Goal: Information Seeking & Learning: Find specific fact

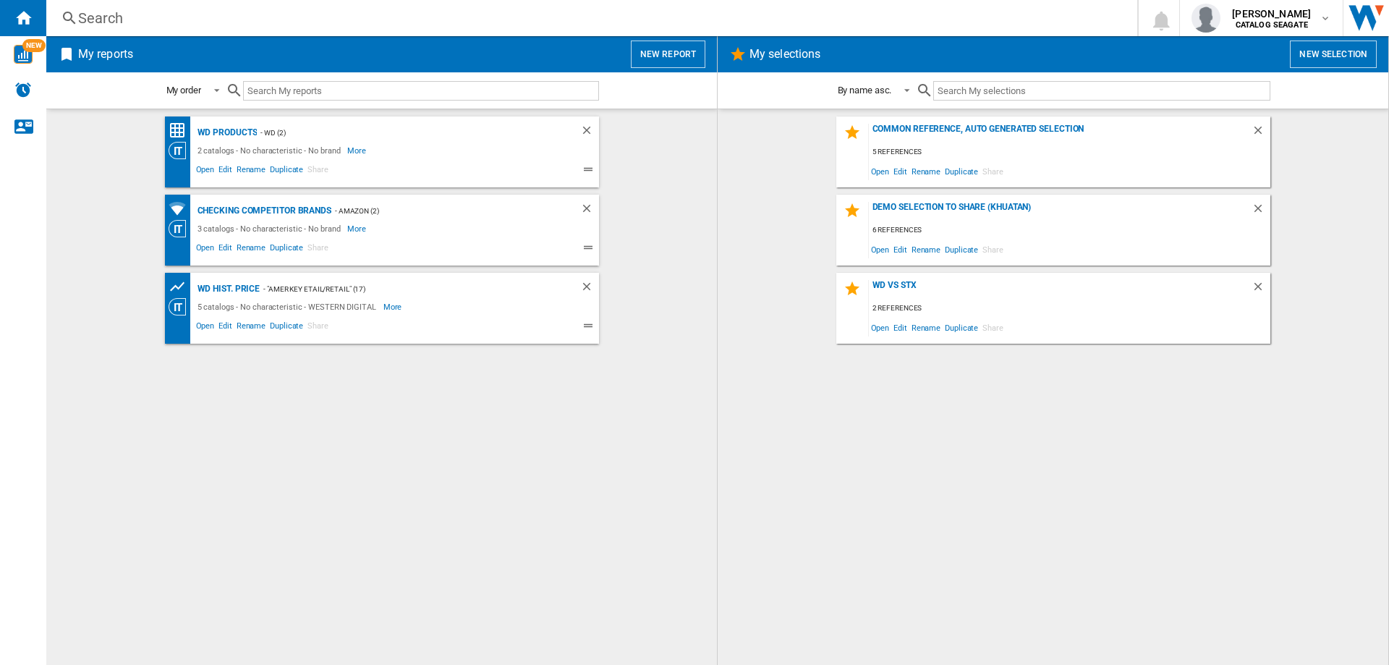
click at [82, 9] on div "Search" at bounding box center [589, 18] width 1022 height 20
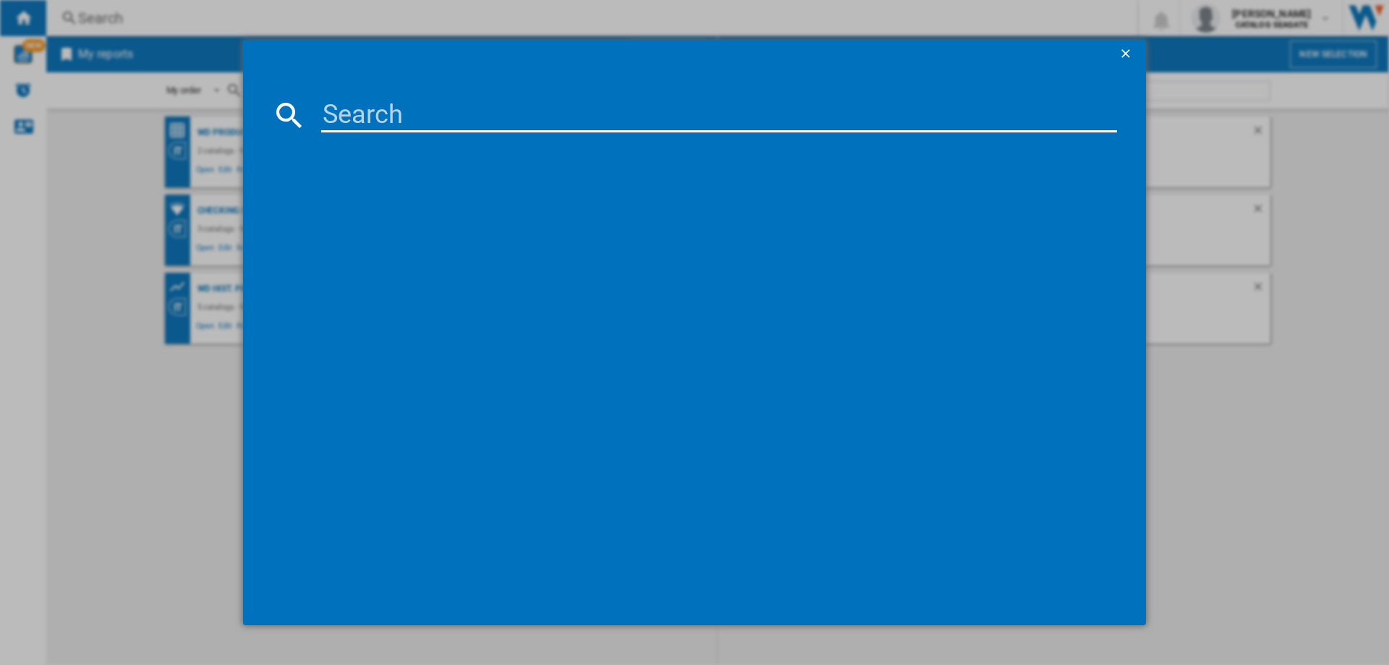
click at [376, 114] on input at bounding box center [719, 115] width 796 height 35
paste input "WESTERN DIGITAL ‎SDPHK2H036TSBAAD BLACK 32TB"
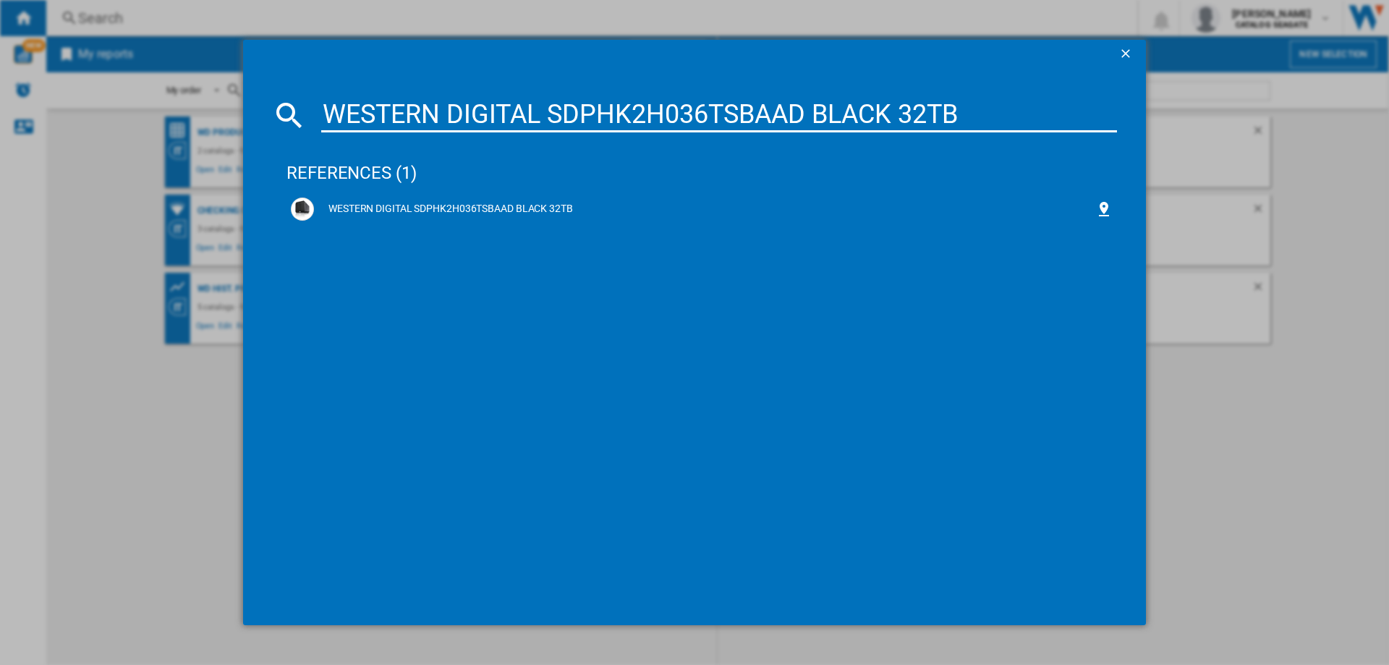
drag, startPoint x: 552, startPoint y: 109, endPoint x: 312, endPoint y: 103, distance: 240.3
click at [312, 103] on div "WESTERN DIGITAL ‎SDPHK2H036TSBAAD BLACK 32TB" at bounding box center [694, 115] width 845 height 35
type input "WESTERN DIGITAL ‎SDPHK2H036TSBAAD BLACK 32TB"
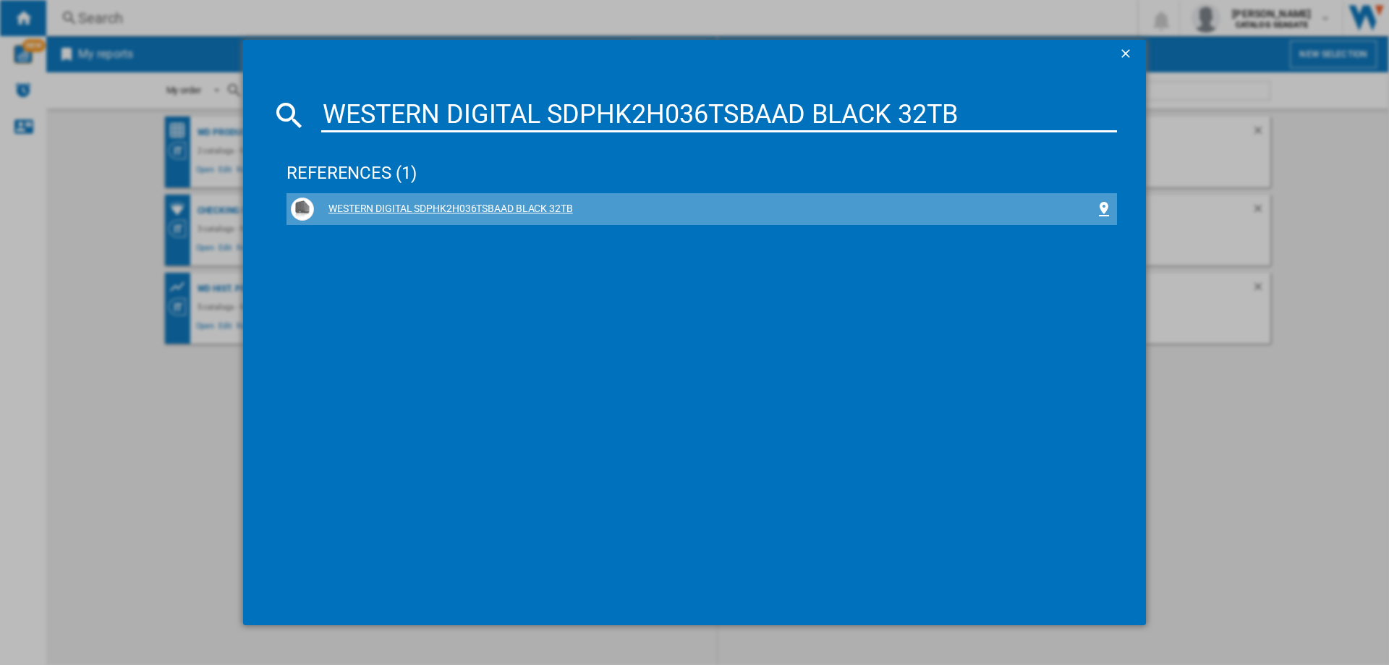
click at [450, 212] on div "WESTERN DIGITAL ‎SDPHK2H036TSBAAD BLACK 32TB" at bounding box center [704, 209] width 781 height 14
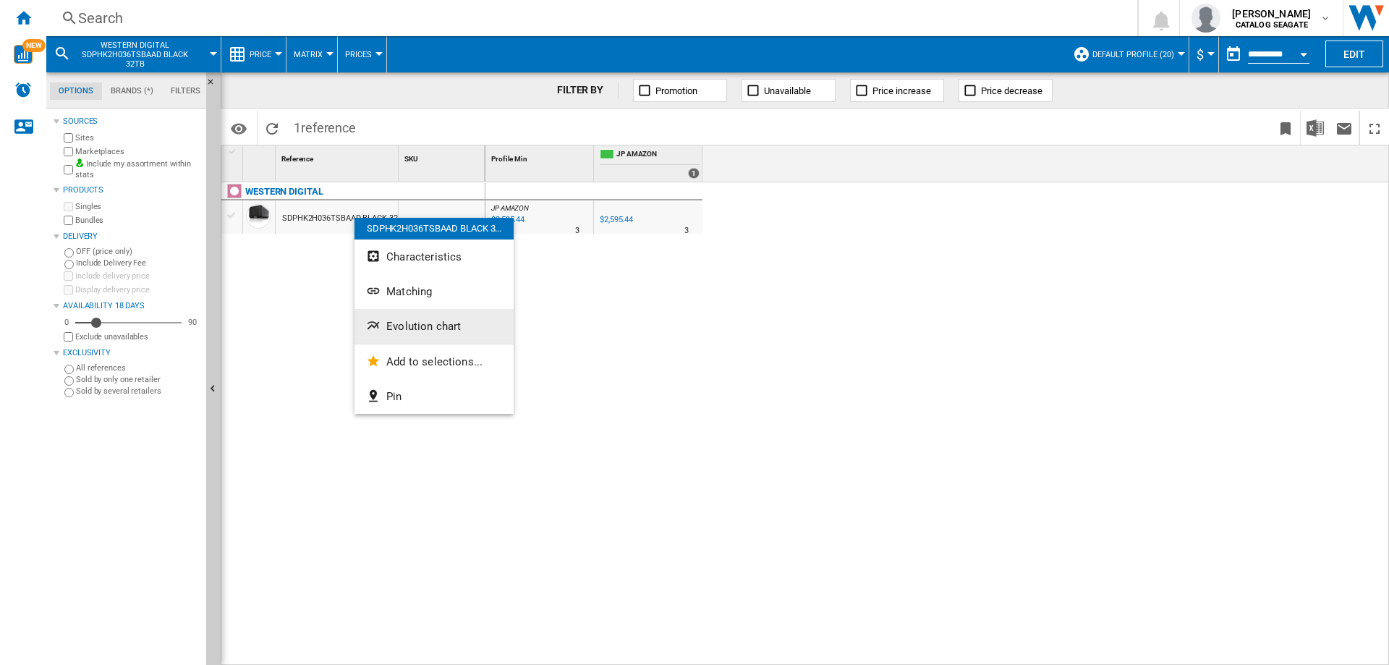
click at [429, 326] on span "Evolution chart" at bounding box center [423, 326] width 75 height 13
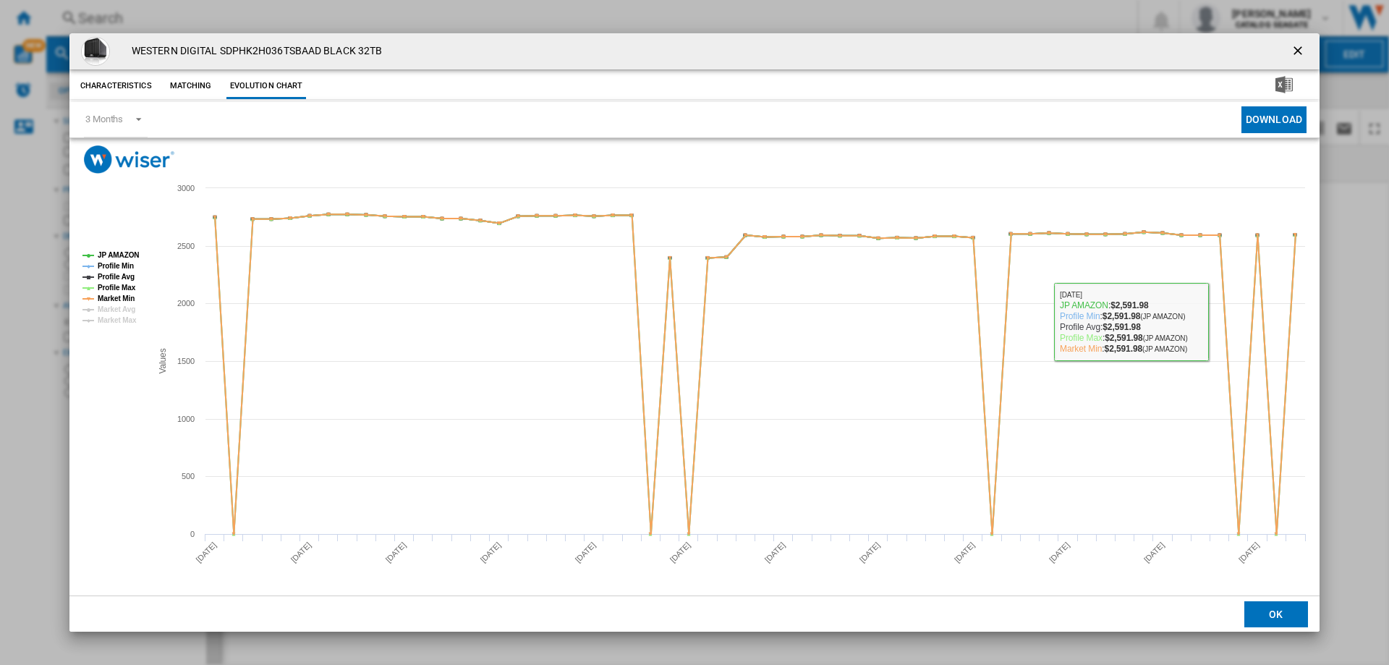
click at [1297, 55] on ng-md-icon "getI18NText('BUTTONS.CLOSE_DIALOG')" at bounding box center [1299, 51] width 17 height 17
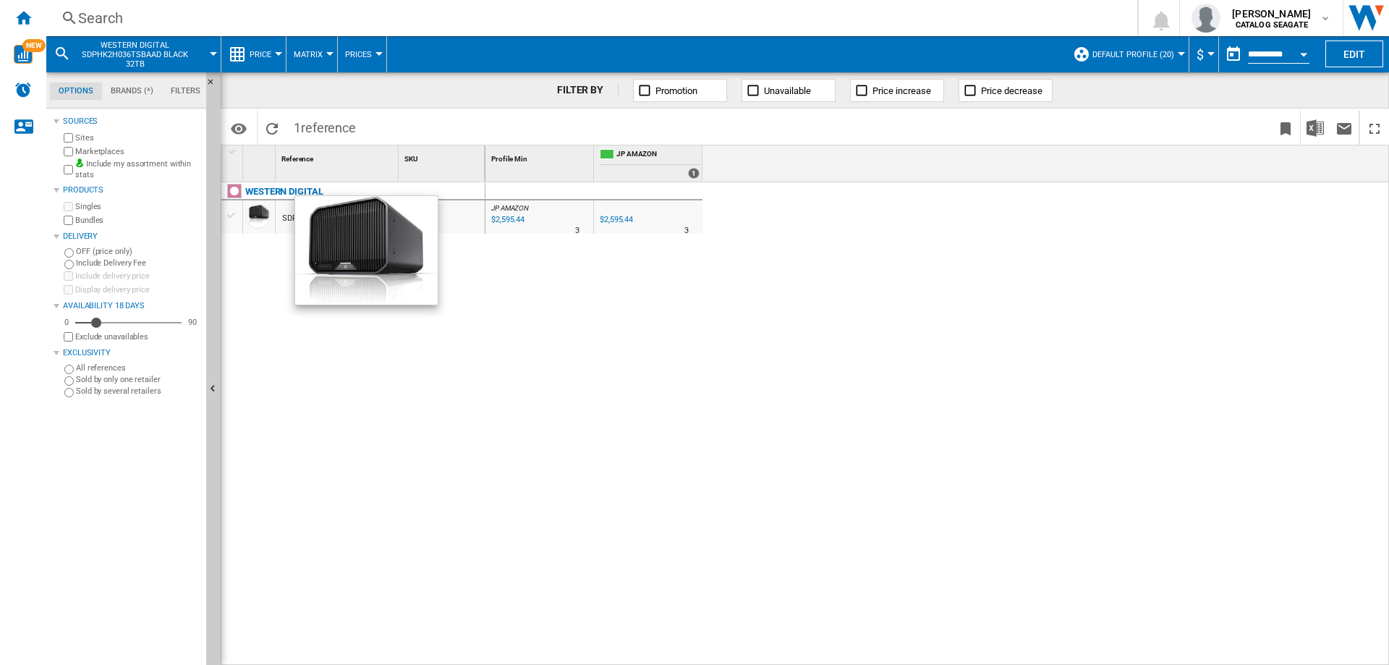
click at [261, 211] on div at bounding box center [258, 216] width 25 height 25
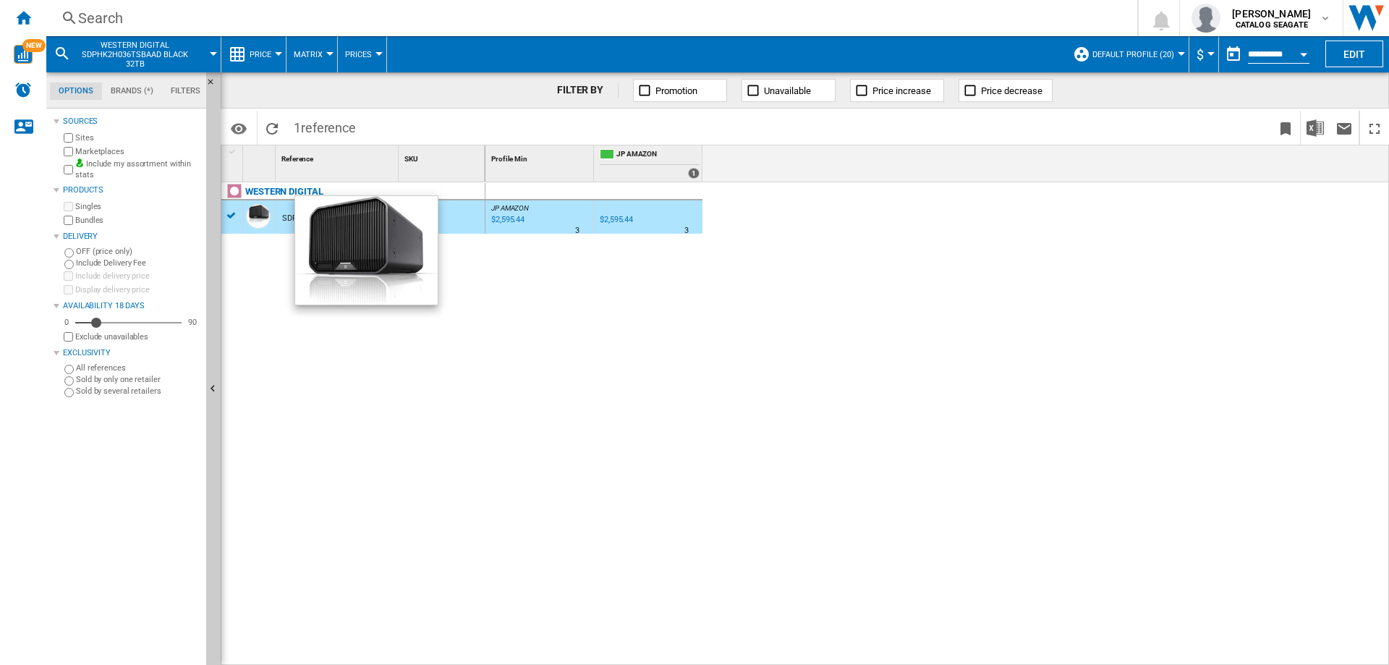
click at [261, 211] on div at bounding box center [258, 216] width 25 height 25
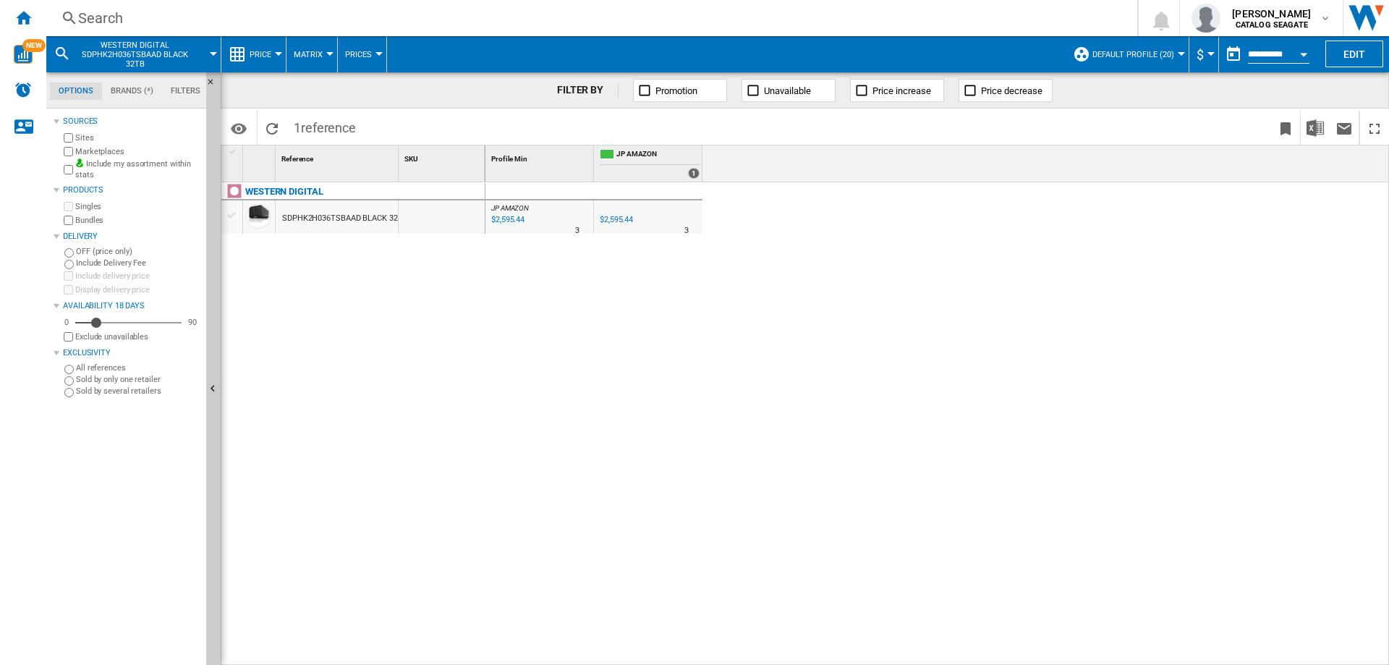
click at [515, 217] on div "$2,595.44" at bounding box center [506, 220] width 35 height 14
click at [101, 14] on div "Search" at bounding box center [589, 18] width 1022 height 20
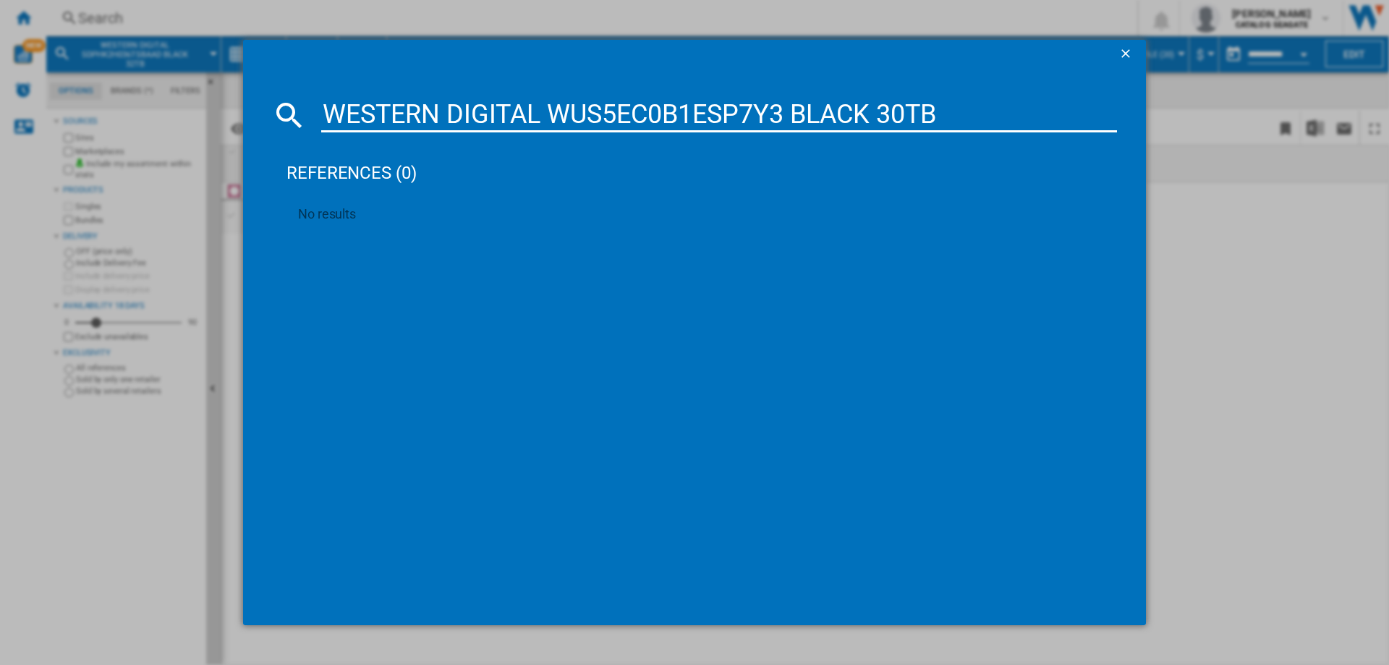
drag, startPoint x: 553, startPoint y: 113, endPoint x: 320, endPoint y: 101, distance: 233.3
click at [320, 101] on div "WESTERN DIGITAL WUS5EC0B1ESP7Y3 BLACK 30TB" at bounding box center [694, 115] width 845 height 35
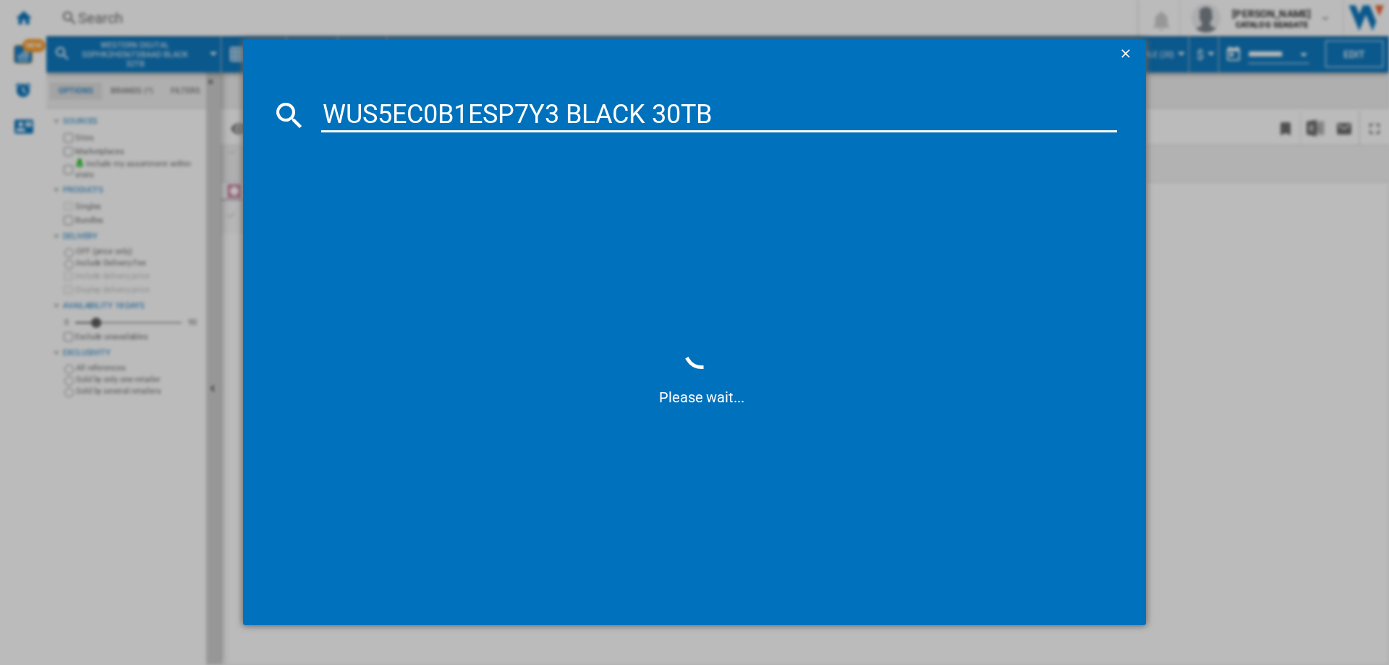
drag, startPoint x: 571, startPoint y: 107, endPoint x: 765, endPoint y: 101, distance: 194.0
click at [765, 101] on input "WUS5EC0B1ESP7Y3 BLACK 30TB" at bounding box center [719, 115] width 796 height 35
click at [559, 112] on input "WUS5EC0B1ESP7Y3" at bounding box center [719, 115] width 796 height 35
drag, startPoint x: 573, startPoint y: 111, endPoint x: 326, endPoint y: 112, distance: 246.7
click at [326, 112] on input "WUS5EC0B1ESP7Y3" at bounding box center [719, 115] width 796 height 35
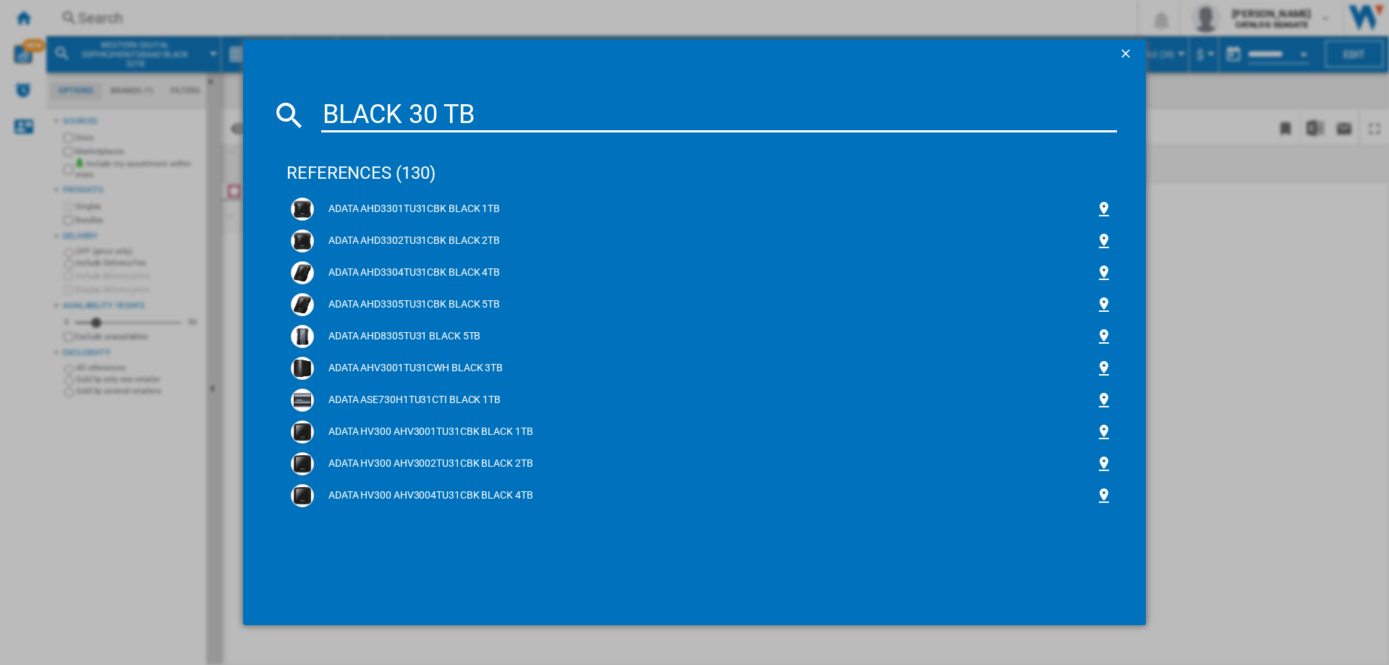
click at [325, 103] on input "BLACK 30 TB" at bounding box center [719, 115] width 796 height 35
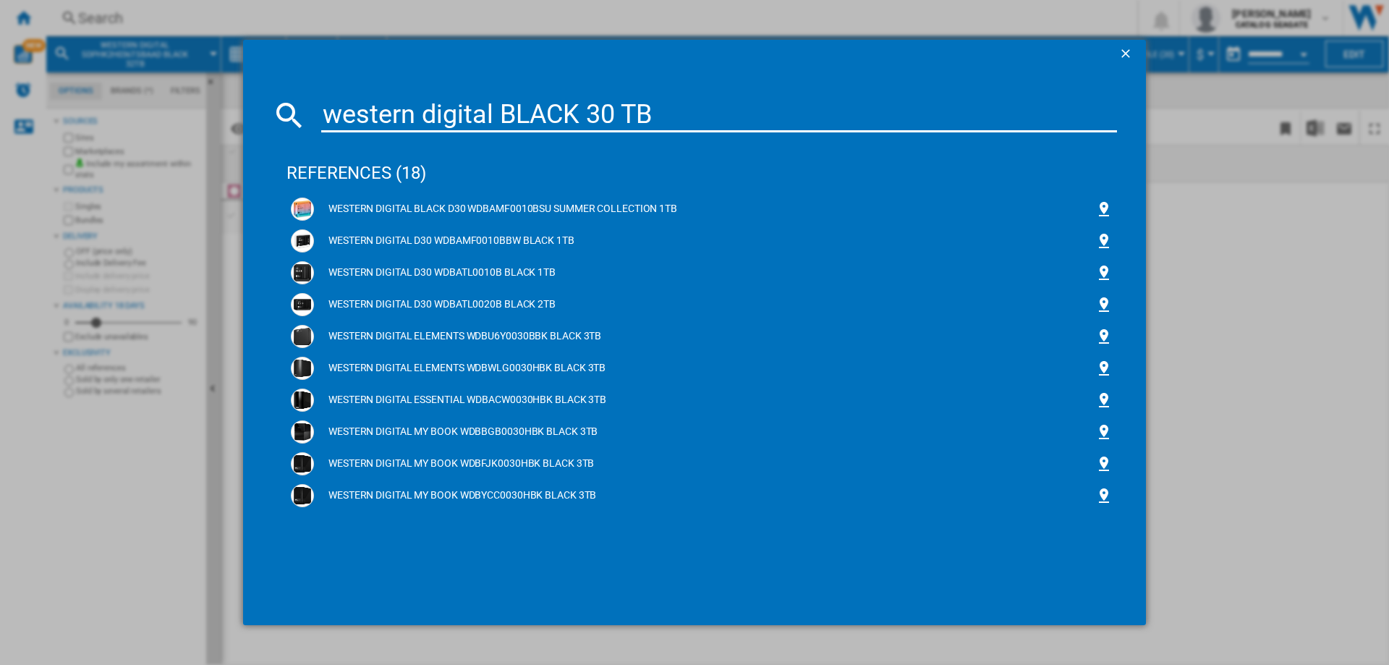
drag, startPoint x: 685, startPoint y: 114, endPoint x: 318, endPoint y: 98, distance: 367.9
click at [318, 98] on div "western digital BLACK 30 TB" at bounding box center [694, 115] width 845 height 35
paste input "WESTERN DIGITAL BLACK SN850X WDBB9G0080BNC M2 PCI EXPRESS 8"
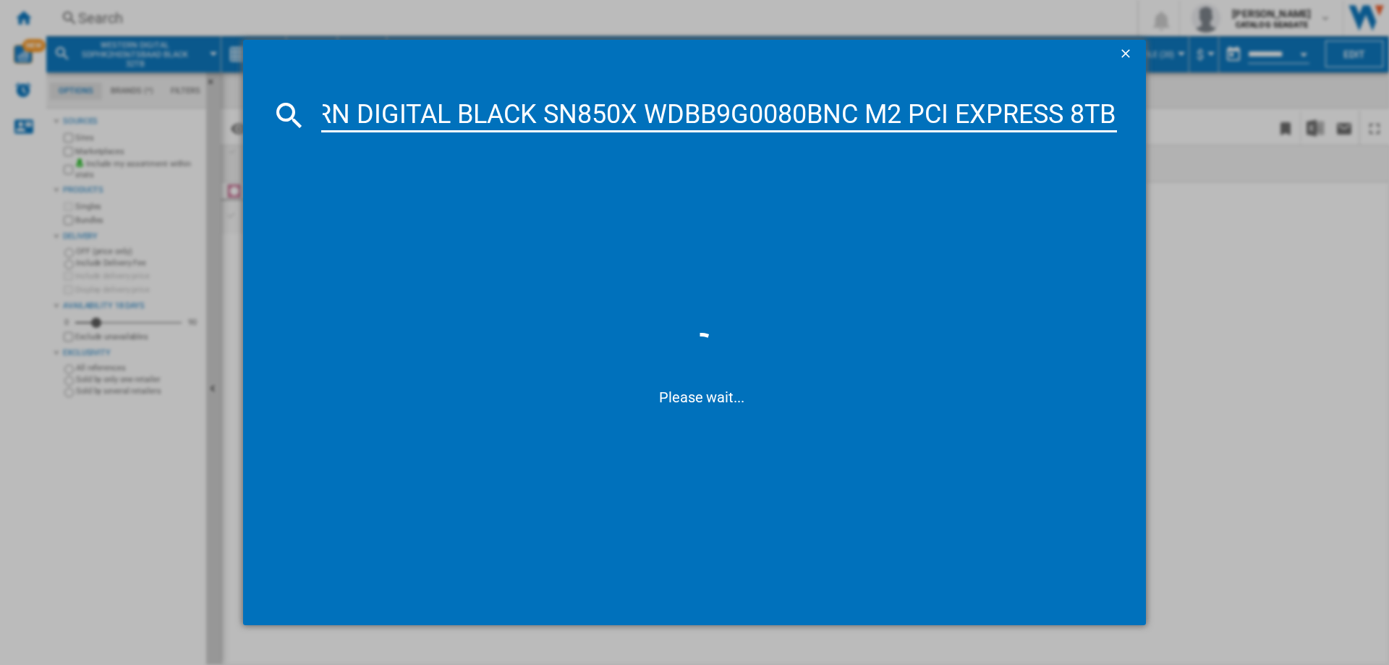
scroll to position [0, 96]
type input "WESTERN DIGITAL BLACK SN850X WDBB9G0080BNC M2 PCI EXPRESS 8TB"
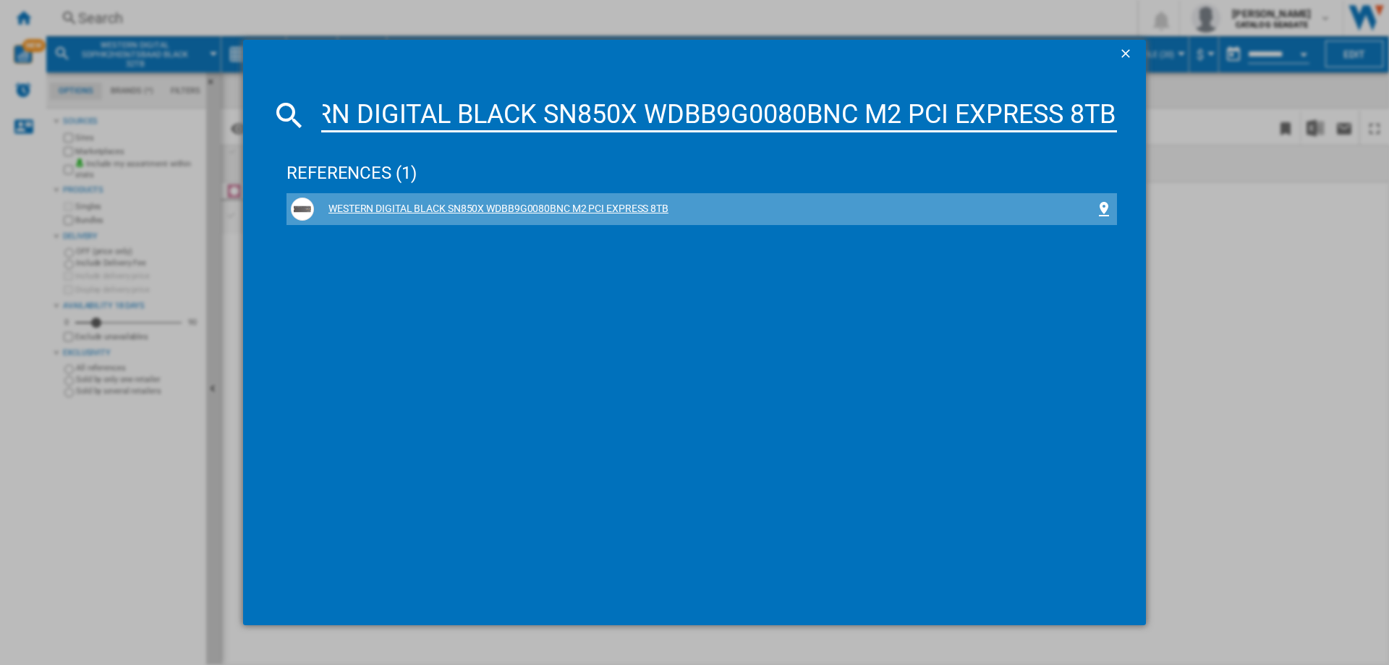
scroll to position [0, 0]
click at [483, 211] on div "WESTERN DIGITAL BLACK SN850X WDBB9G0080BNC M2 PCI EXPRESS 8TB" at bounding box center [704, 209] width 781 height 14
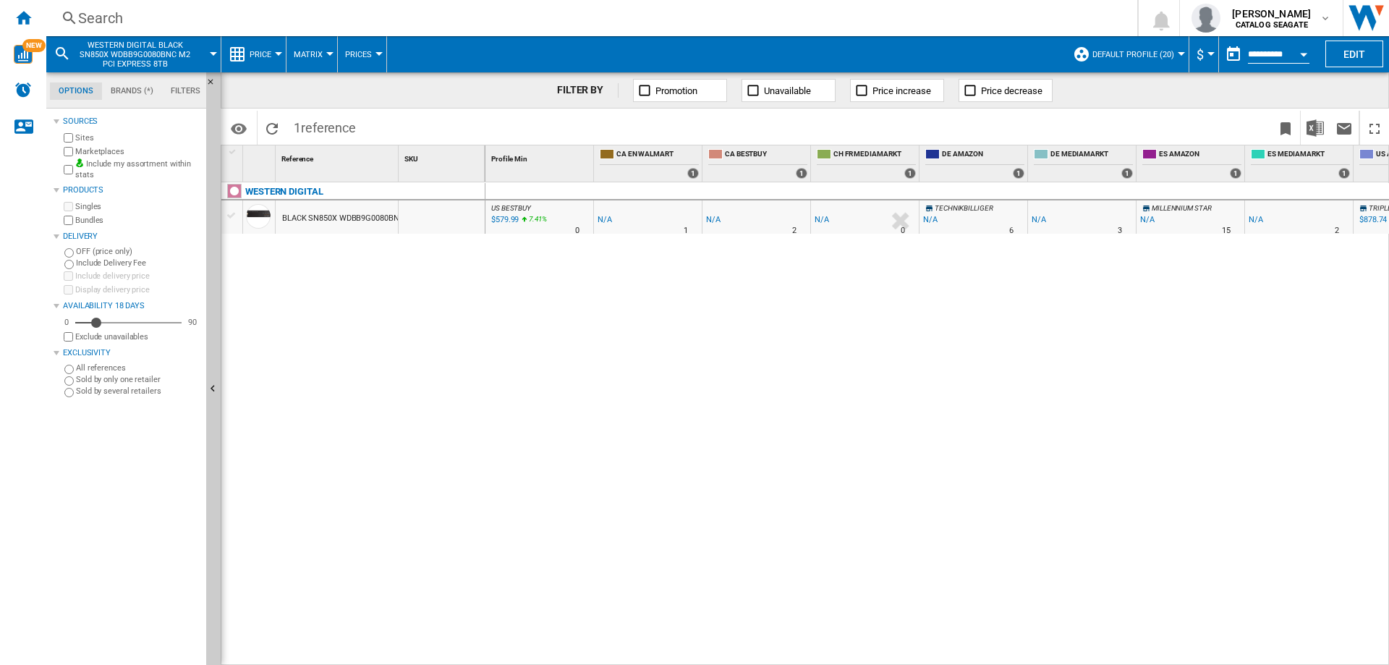
click at [1230, 59] on button "button" at bounding box center [1233, 54] width 29 height 29
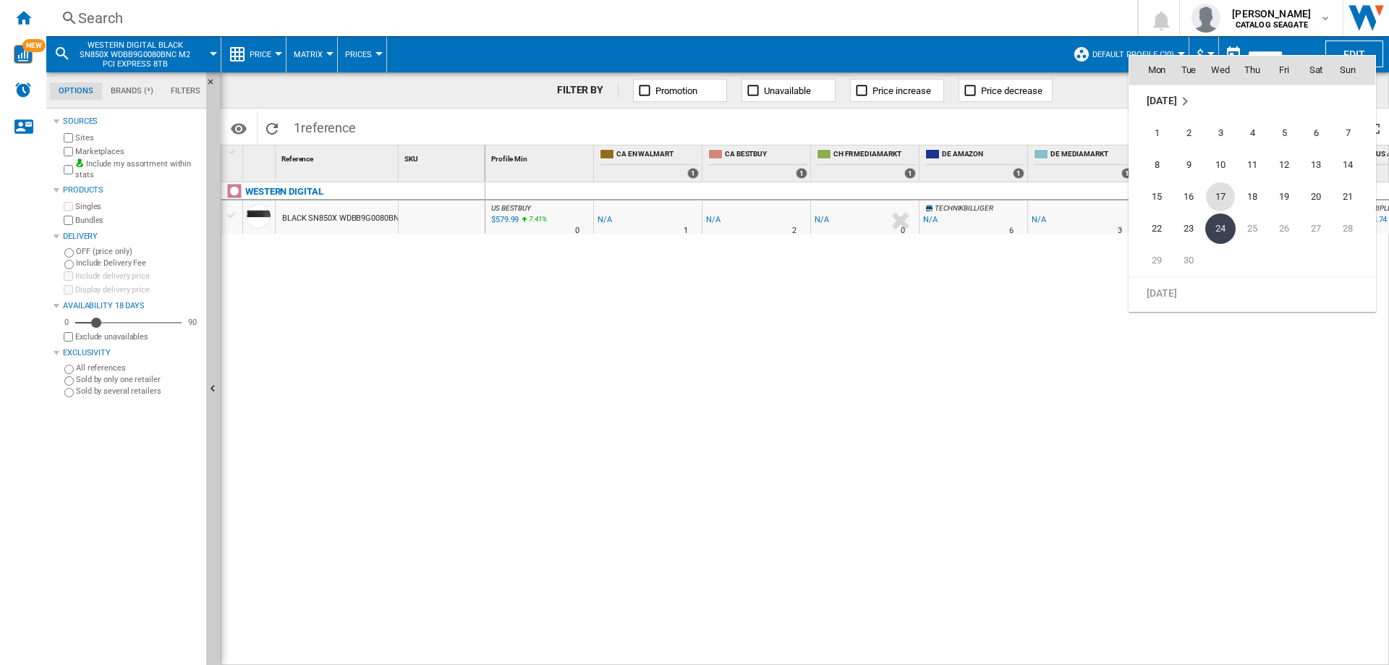
scroll to position [6686, 0]
click at [1349, 253] on span "31" at bounding box center [1348, 253] width 29 height 29
type input "**********"
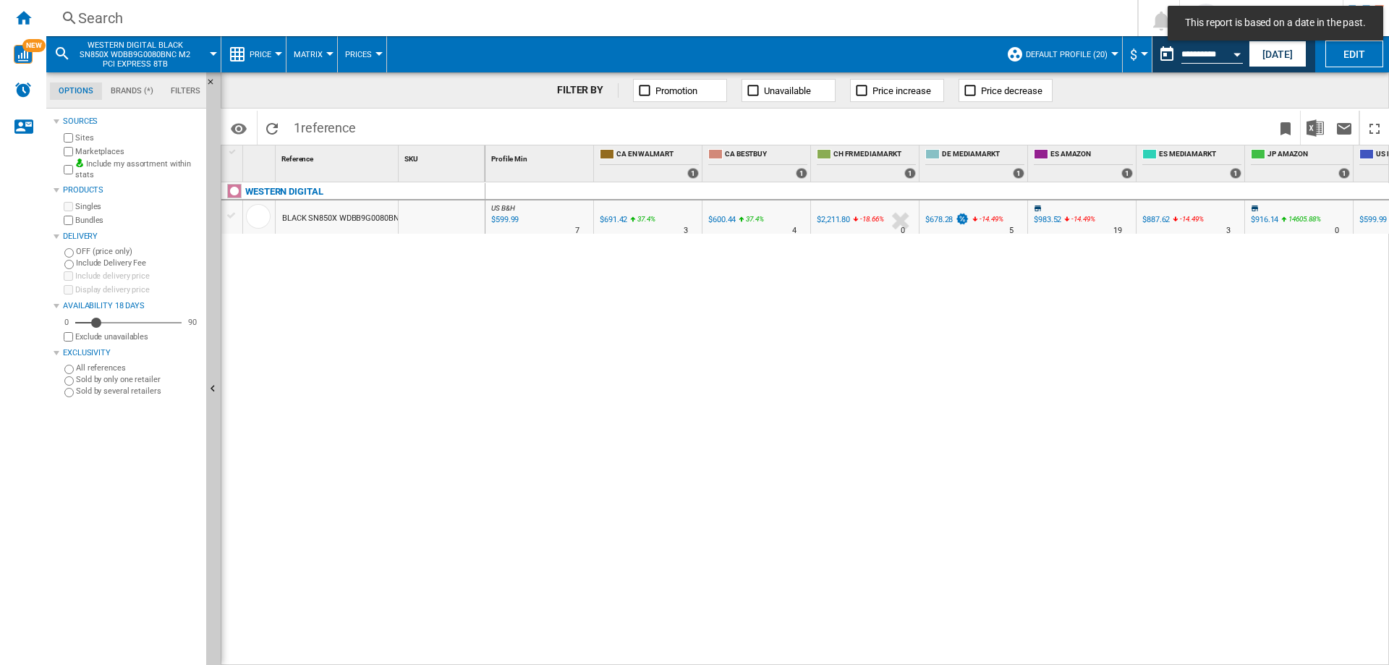
click at [844, 219] on div "$2,211.80" at bounding box center [833, 219] width 33 height 9
click at [847, 218] on div "$2,211.80" at bounding box center [833, 219] width 33 height 9
click at [827, 218] on div "$2,211.80" at bounding box center [833, 219] width 33 height 9
click at [827, 219] on div "$2,211.80" at bounding box center [833, 219] width 33 height 9
click at [509, 219] on div "$599.99" at bounding box center [504, 220] width 30 height 14
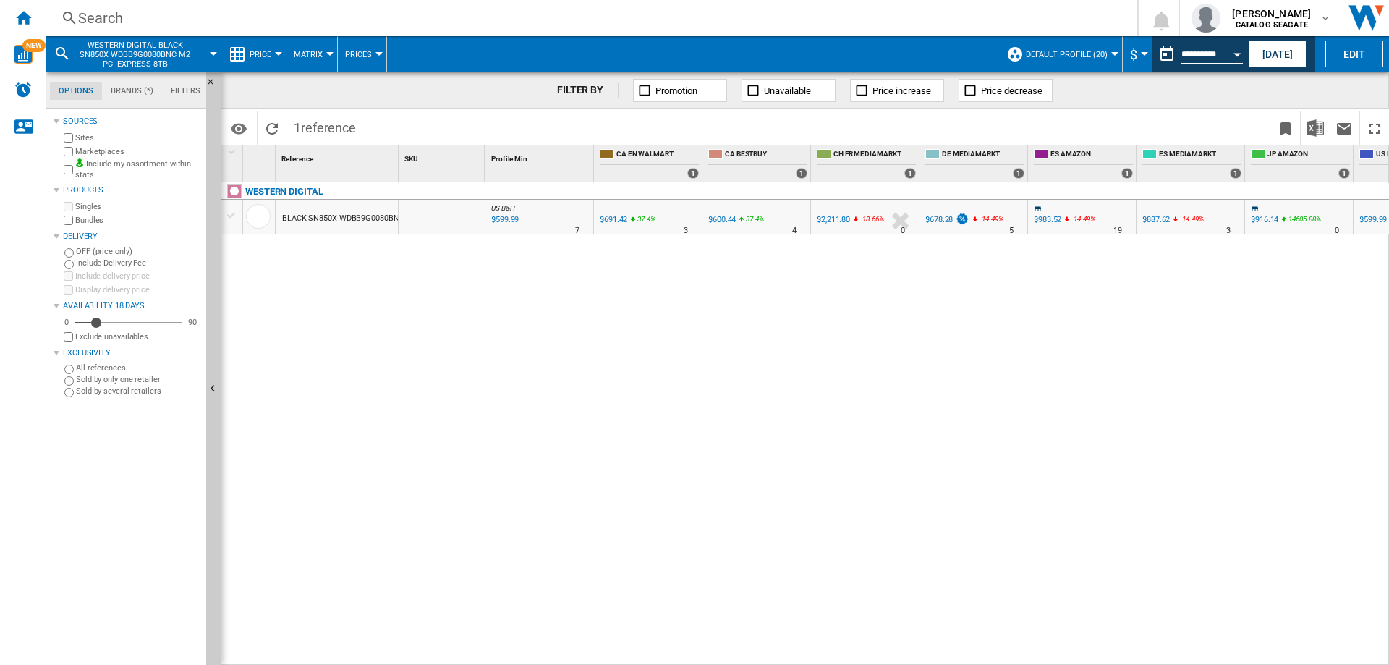
click at [835, 221] on div "$2,211.80" at bounding box center [833, 219] width 33 height 9
click at [937, 220] on div "$678.28" at bounding box center [938, 219] width 27 height 9
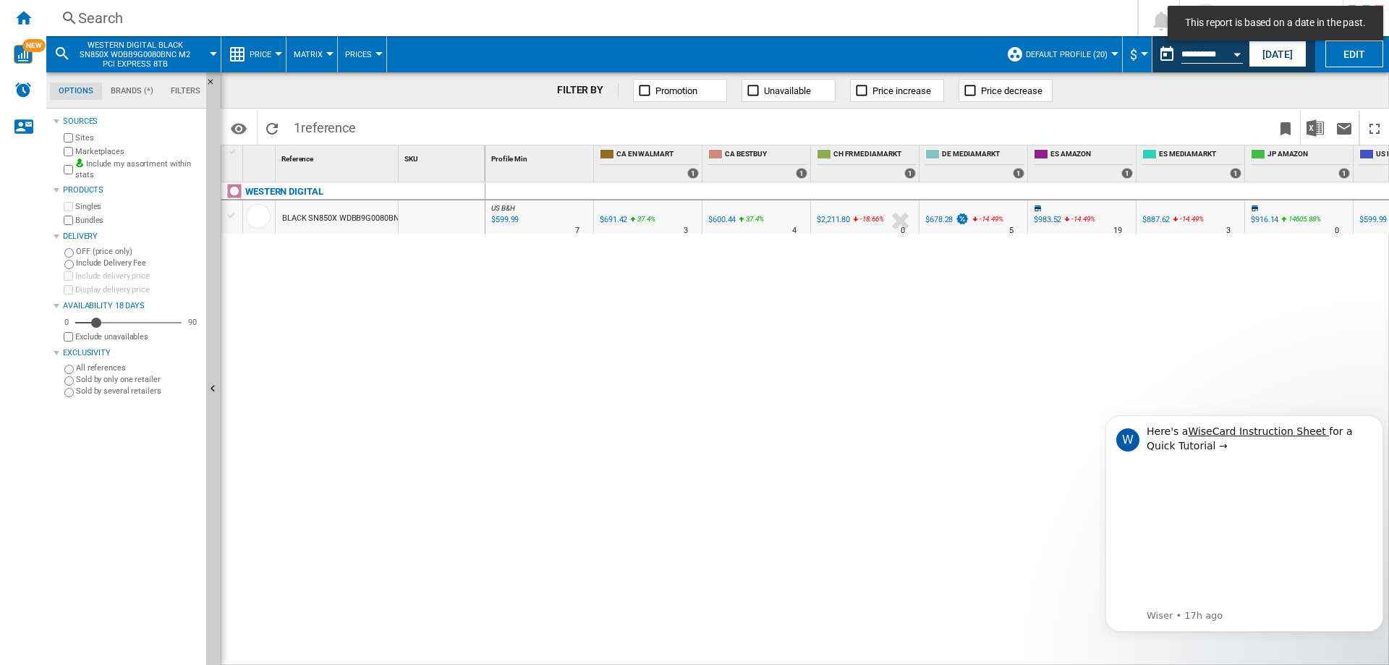
click at [842, 219] on div "$2,211.80" at bounding box center [833, 219] width 33 height 9
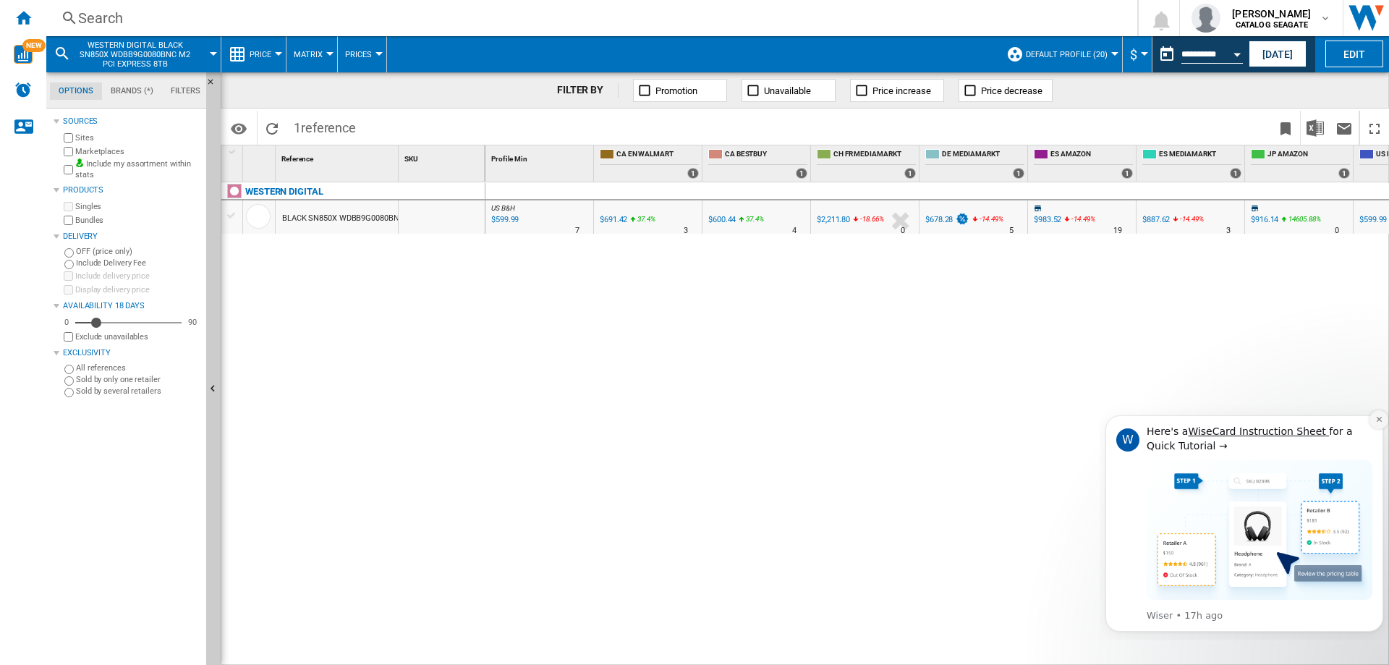
click at [1379, 419] on icon "Dismiss notification" at bounding box center [1379, 419] width 8 height 8
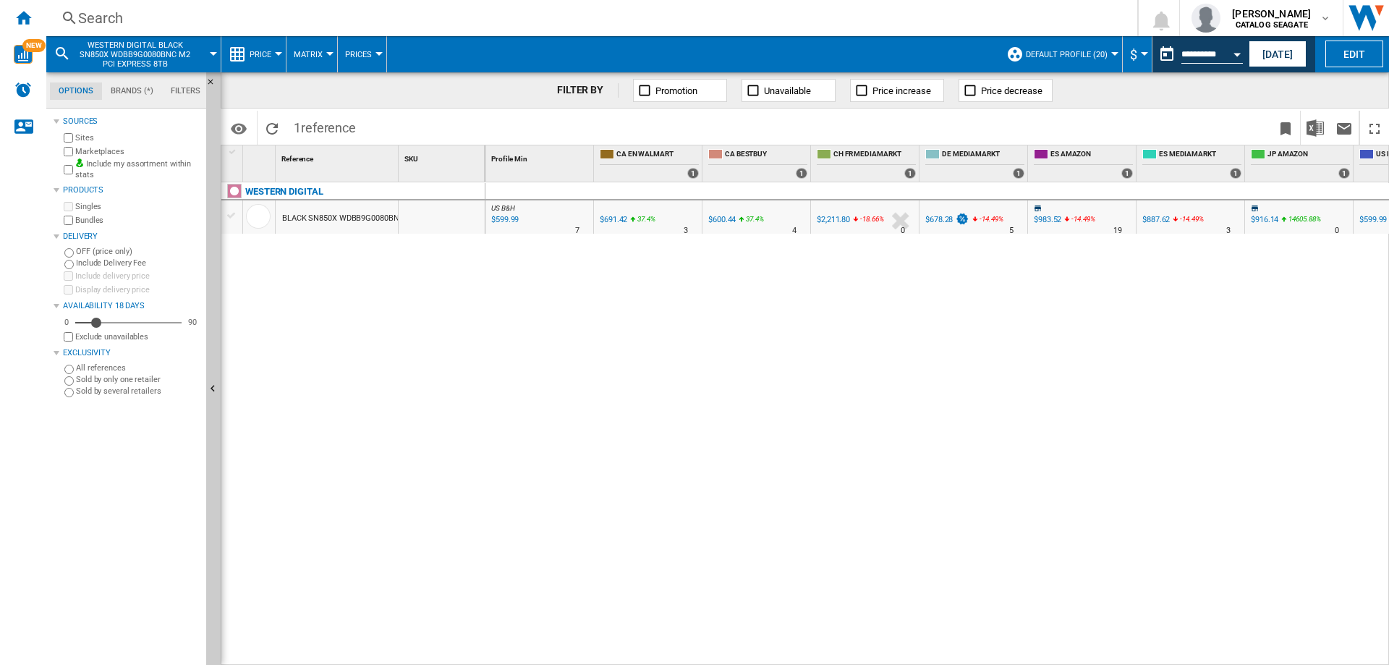
click at [837, 216] on div "$2,211.80" at bounding box center [833, 219] width 33 height 9
click at [102, 54] on span "WESTERN DIGITAL BLACK SN850X WDBB9G0080BNC M2 PCI EXPRESS 8TB" at bounding box center [135, 55] width 116 height 28
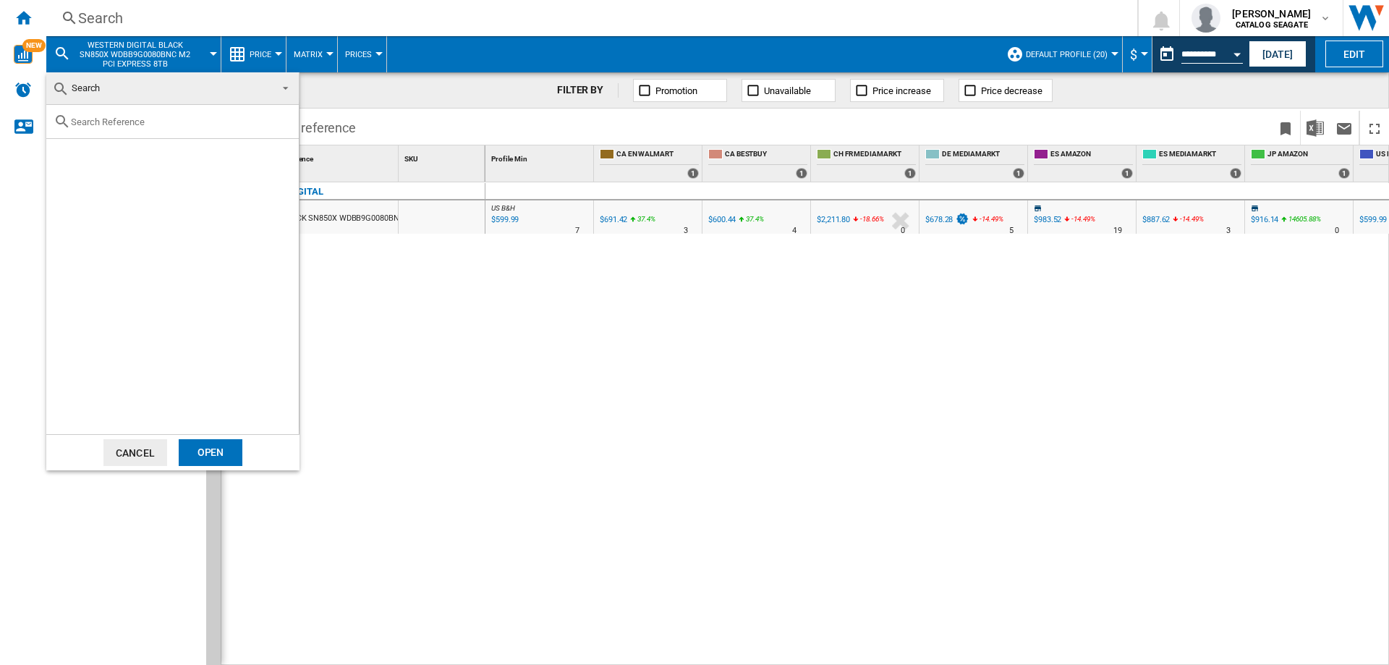
click at [64, 48] on md-backdrop at bounding box center [694, 332] width 1389 height 665
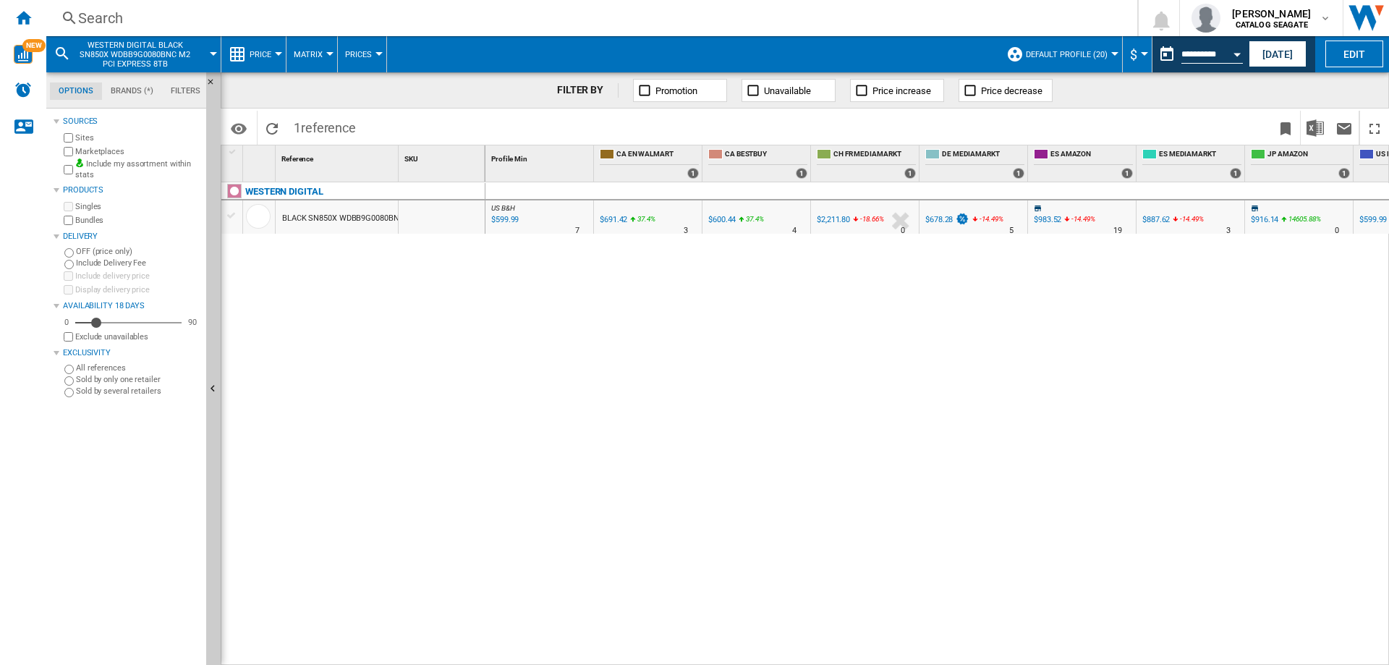
click at [65, 54] on md-icon at bounding box center [62, 53] width 17 height 17
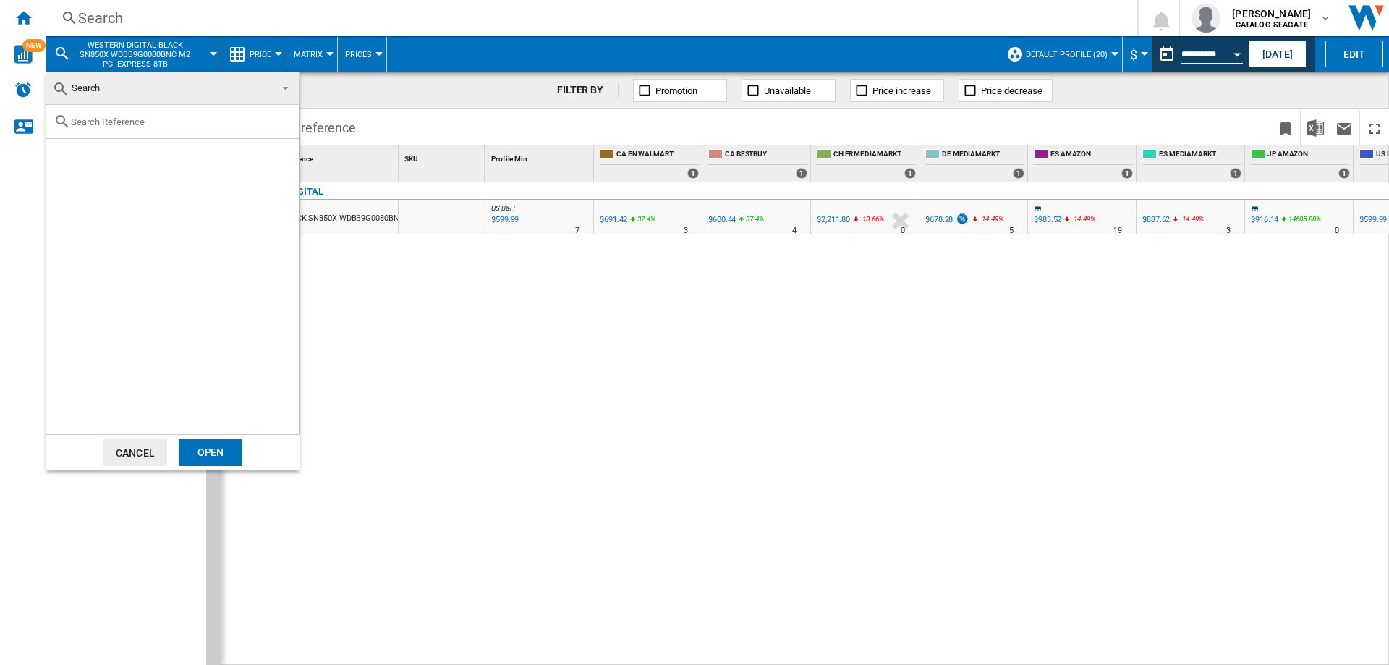
click at [114, 18] on md-backdrop at bounding box center [694, 332] width 1389 height 665
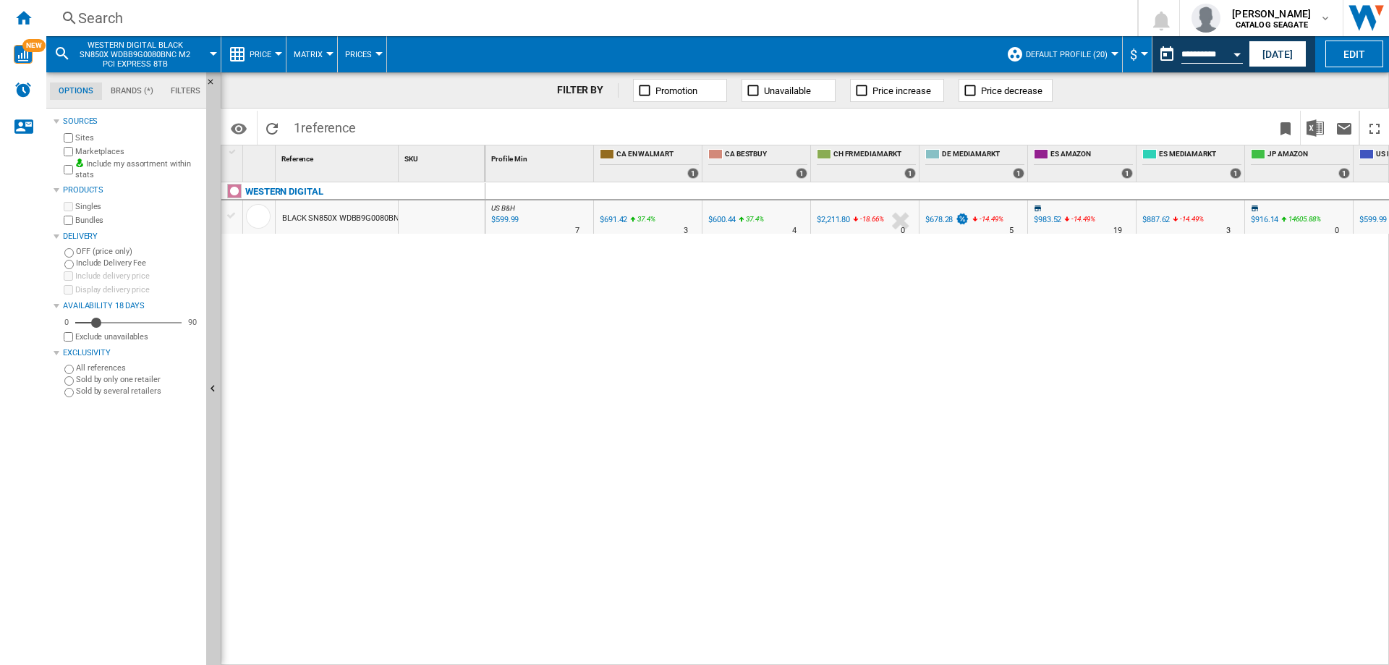
click at [158, 25] on div "Search" at bounding box center [589, 18] width 1022 height 20
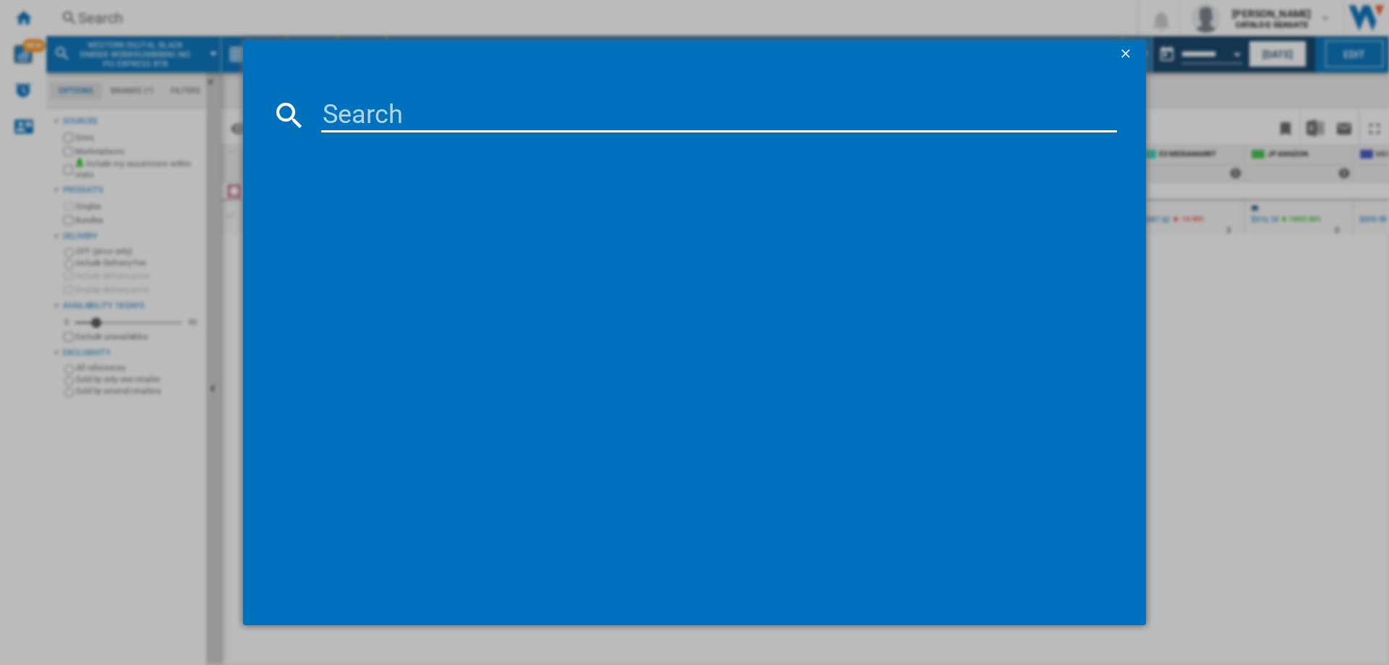
click at [426, 116] on input at bounding box center [719, 115] width 796 height 35
paste input "WESTERN DIGITAL SN655 WUS5EA1A1ESP7E3 0TS2463 2.5" PCI EXPRESS 15.36TB"
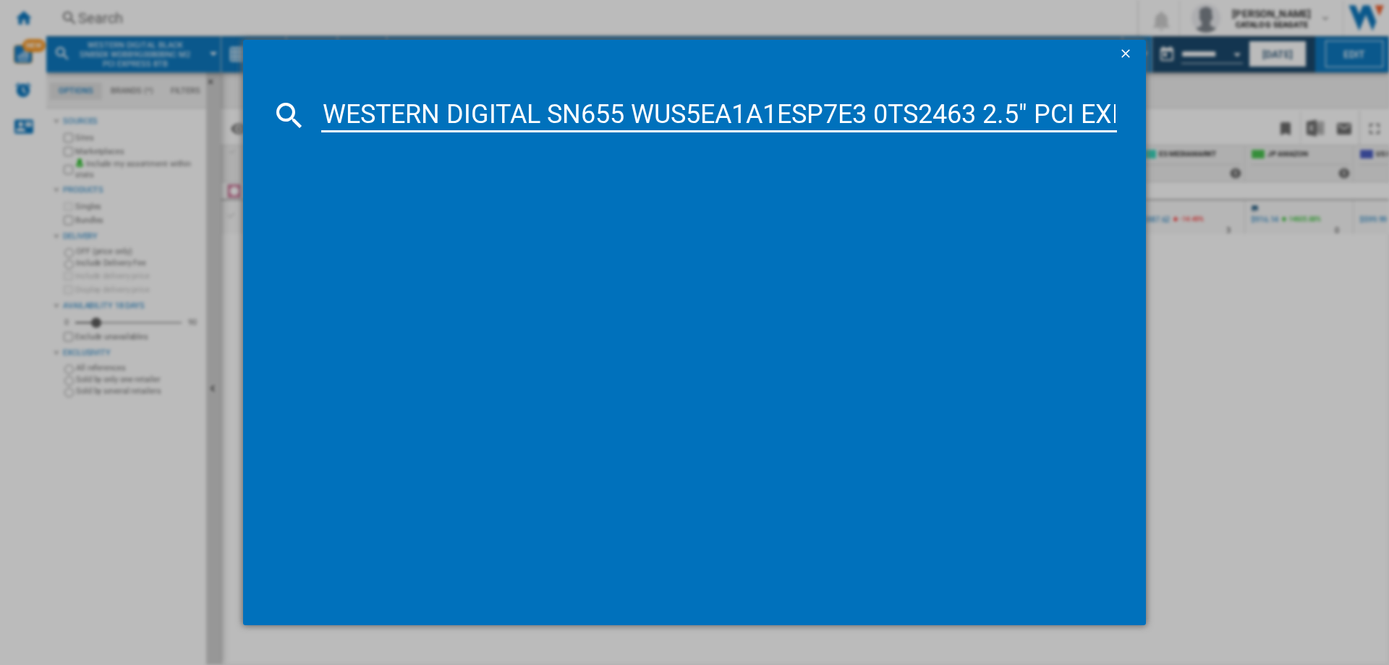
scroll to position [0, 183]
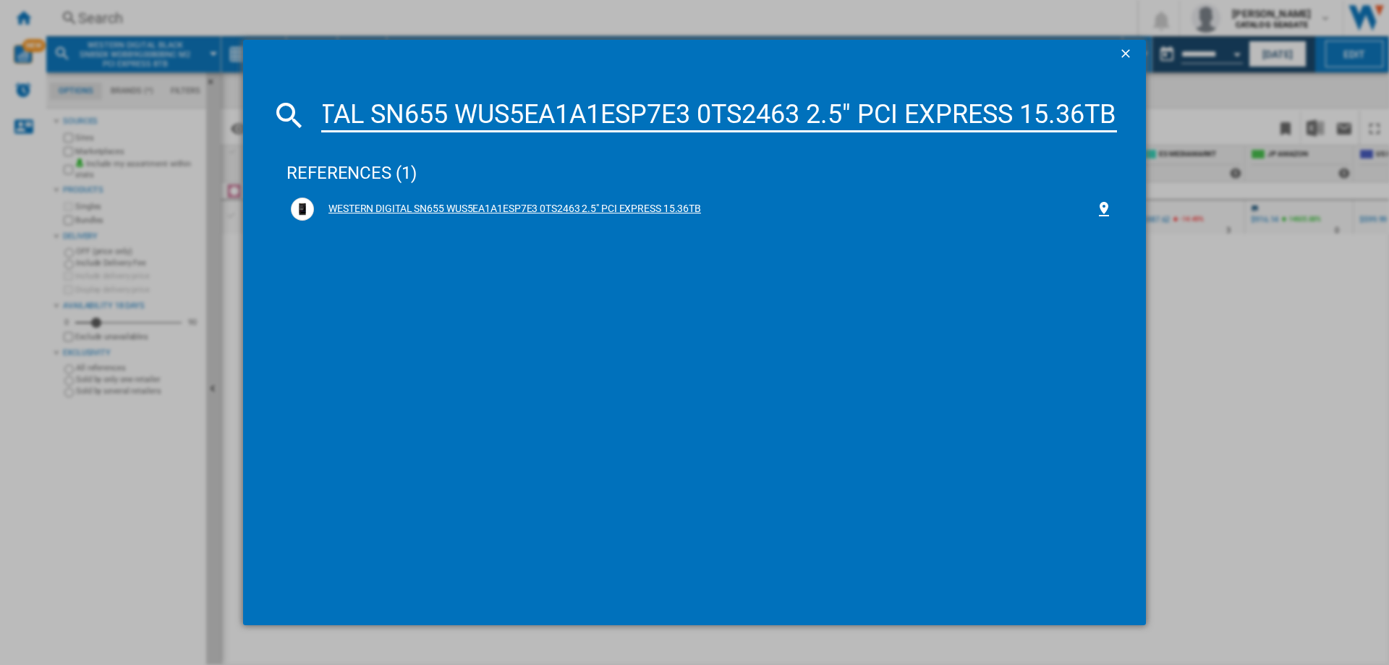
type input "WESTERN DIGITAL SN655 WUS5EA1A1ESP7E3 0TS2463 2.5" PCI EXPRESS 15.36TB"
click at [516, 210] on div "WESTERN DIGITAL SN655 WUS5EA1A1ESP7E3 0TS2463 2.5" PCI EXPRESS 15.36TB" at bounding box center [704, 209] width 781 height 14
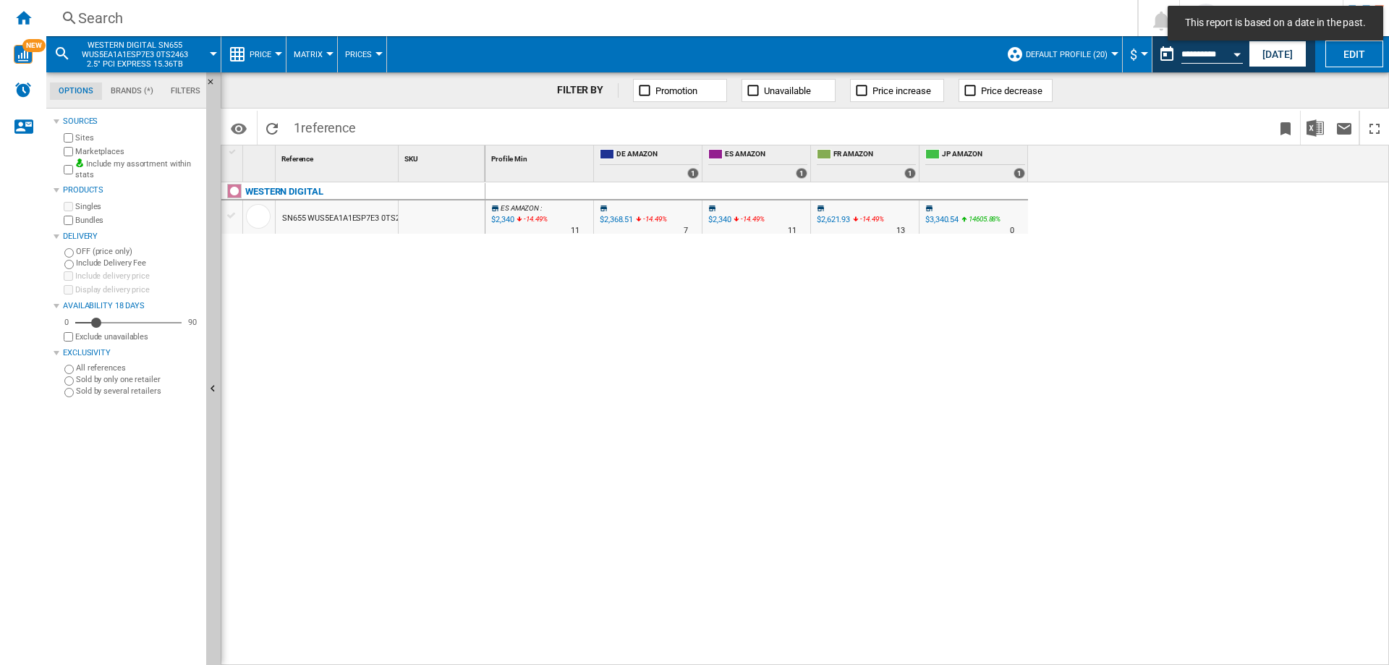
click at [836, 219] on div "$2,621.93" at bounding box center [833, 219] width 33 height 9
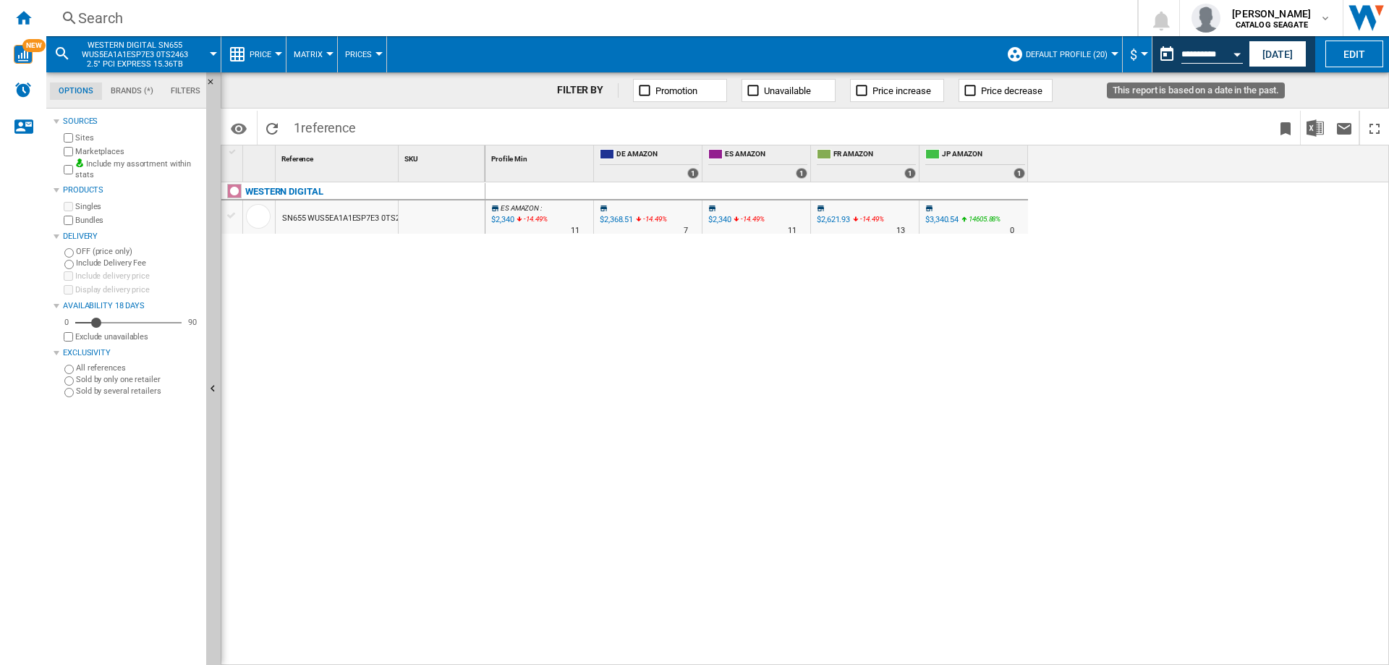
click at [1165, 56] on button "This report is based on a date in the past." at bounding box center [1167, 54] width 29 height 29
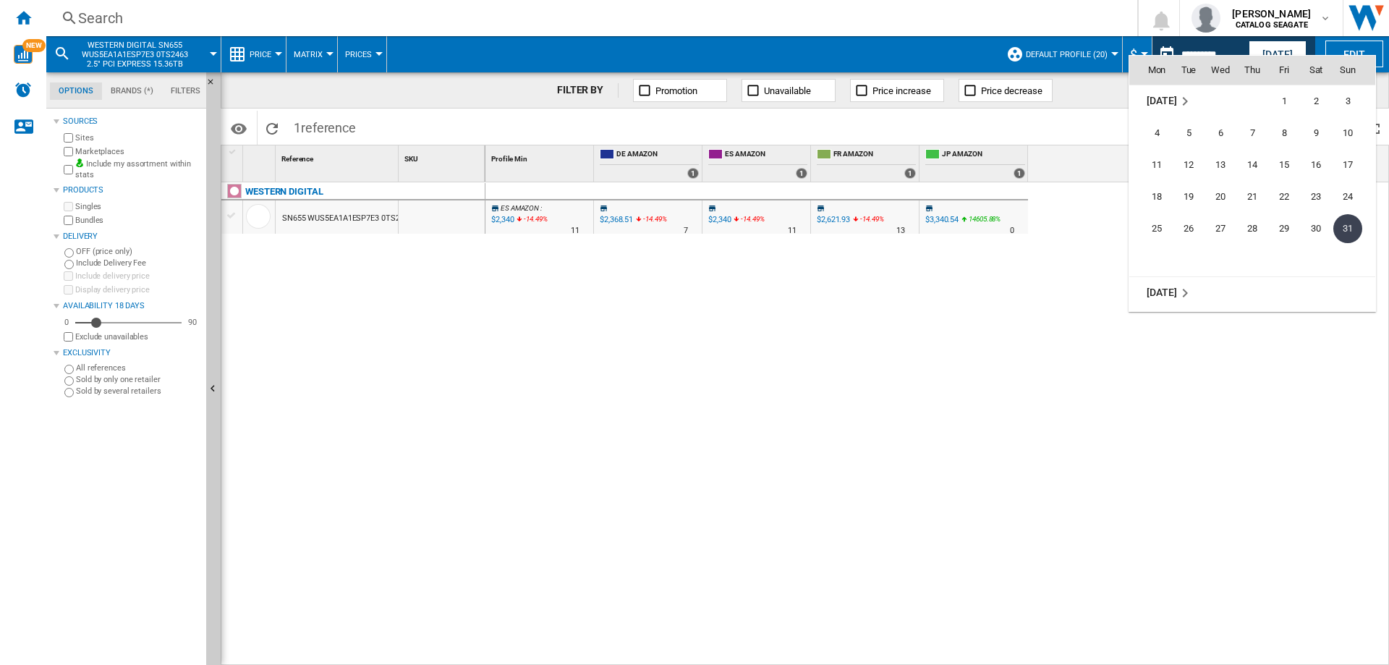
scroll to position [6904, 0]
click at [1281, 194] on span "19" at bounding box center [1284, 195] width 29 height 29
type input "**********"
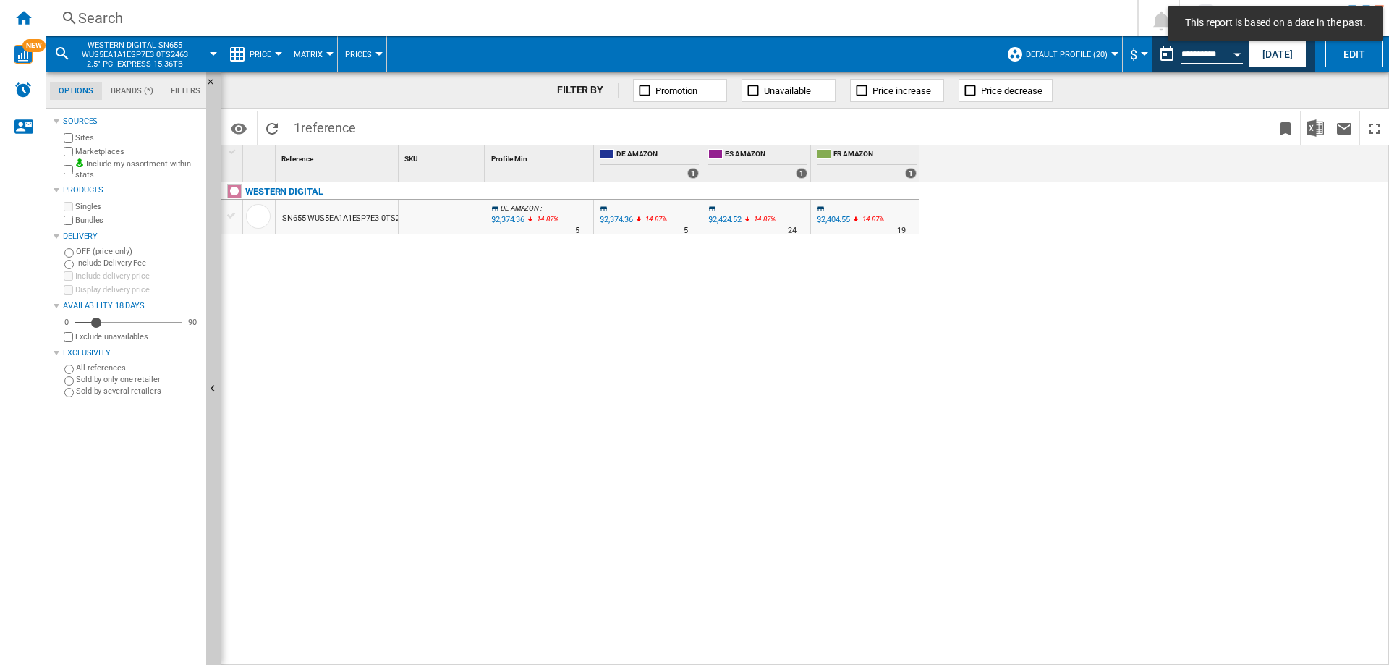
click at [723, 225] on div "$2,424.52" at bounding box center [723, 220] width 35 height 14
click at [846, 220] on div "$2,404.55" at bounding box center [833, 219] width 33 height 9
click at [511, 221] on div "$2,374.36" at bounding box center [506, 220] width 35 height 14
click at [1273, 61] on button "[DATE]" at bounding box center [1278, 54] width 58 height 27
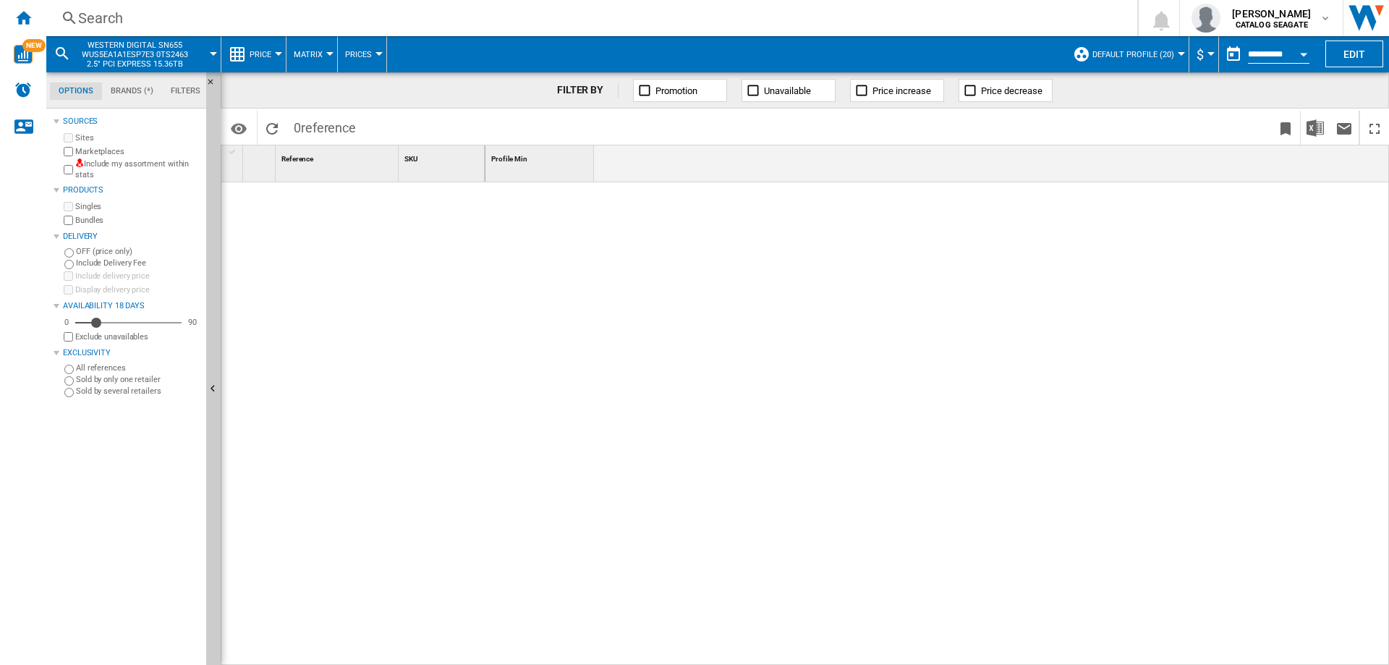
click at [1224, 54] on button "button" at bounding box center [1233, 54] width 29 height 29
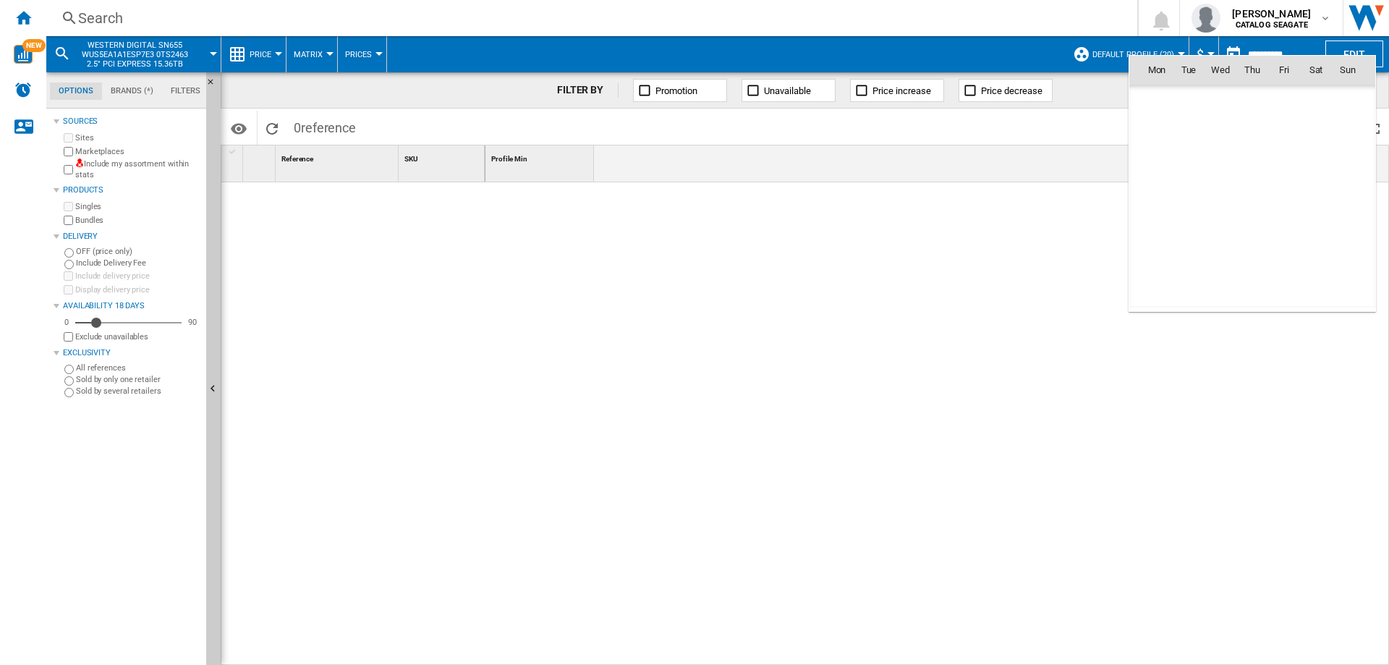
scroll to position [6903, 0]
click at [1346, 200] on span "21" at bounding box center [1348, 196] width 29 height 29
type input "**********"
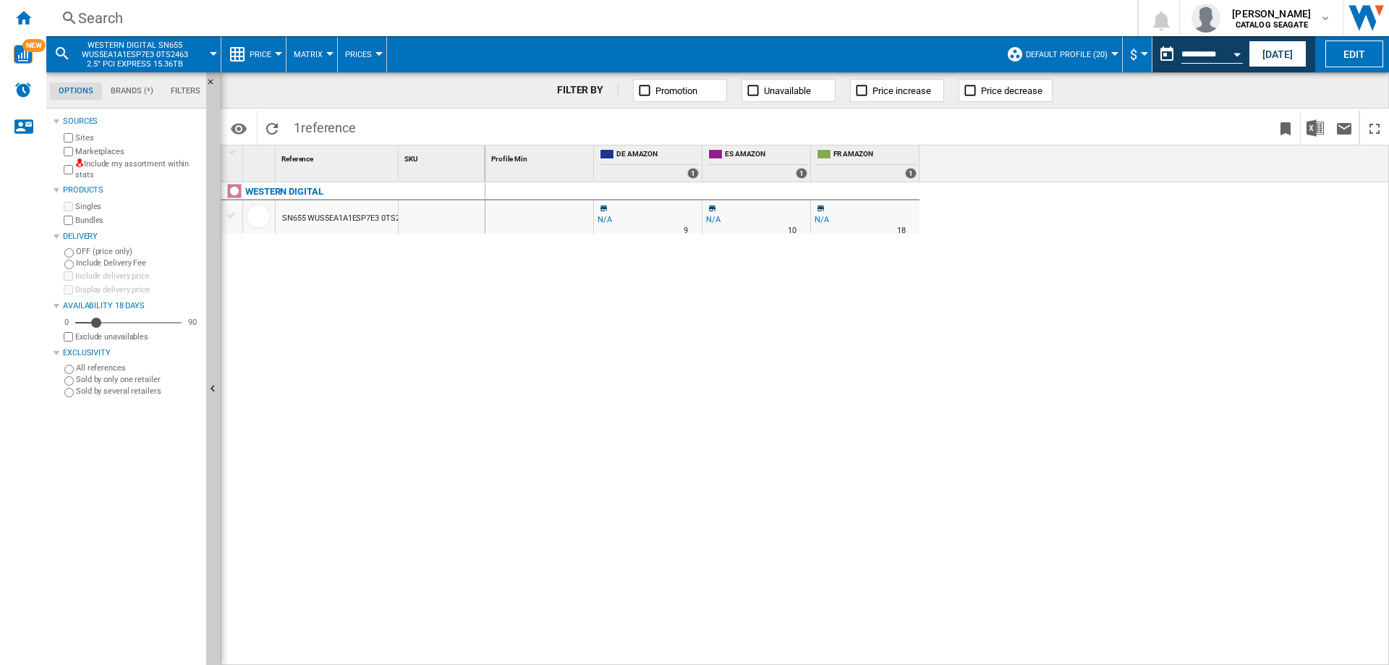
click at [62, 151] on div "Marketplaces" at bounding box center [131, 152] width 140 height 14
